Goal: Obtain resource: Obtain resource

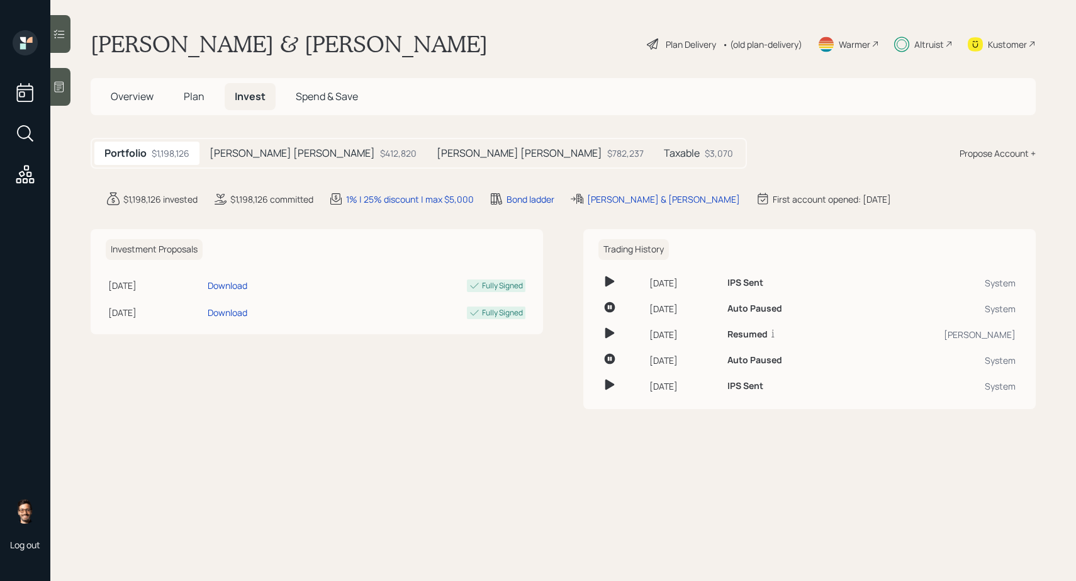
click at [198, 93] on span "Plan" at bounding box center [194, 96] width 21 height 14
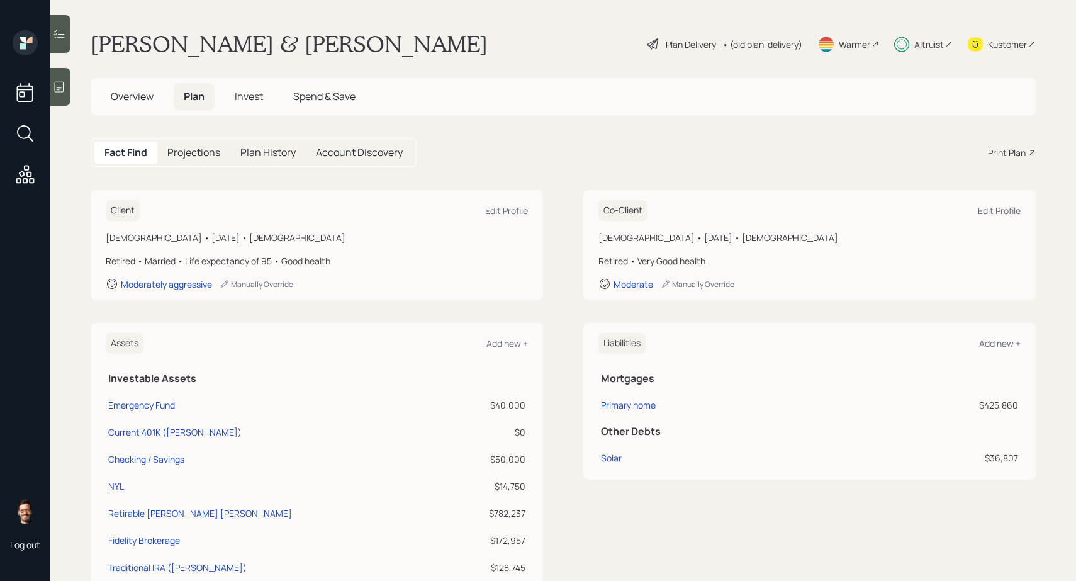
click at [1014, 157] on div "Print Plan" at bounding box center [1007, 152] width 38 height 13
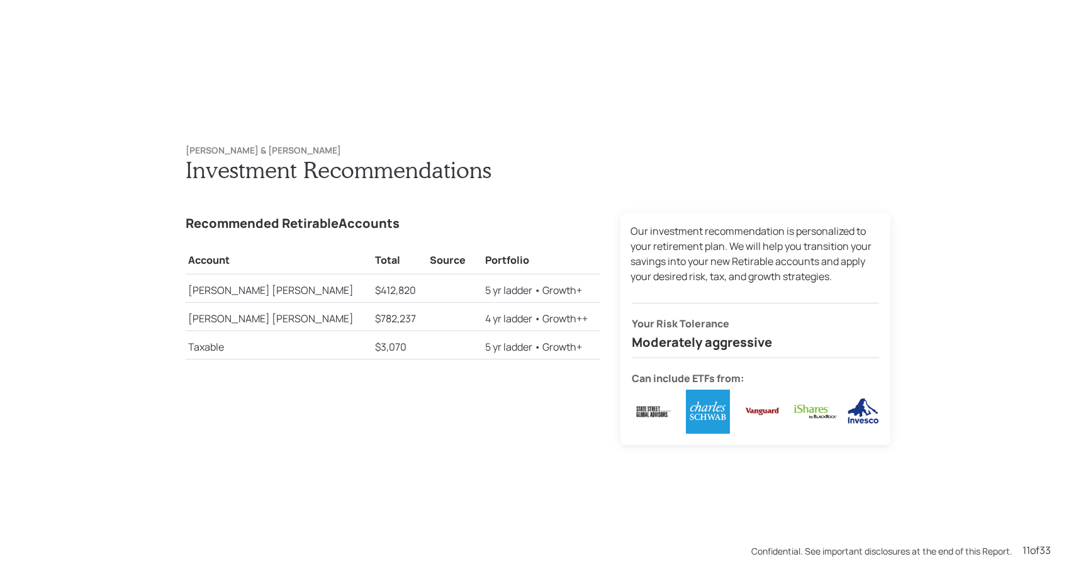
scroll to position [5809, 0]
